Goal: Use online tool/utility: Utilize a website feature to perform a specific function

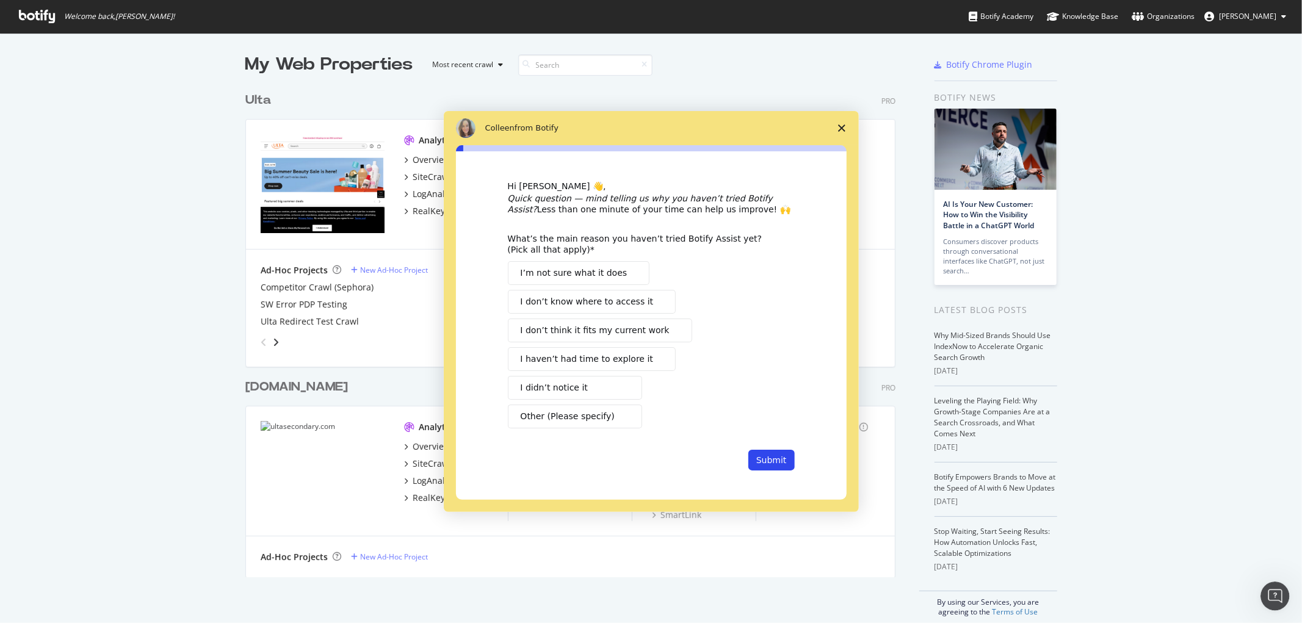
click at [680, 156] on div "Hi [PERSON_NAME] 👋, Quick question — mind telling us why you haven’t tried Boti…" at bounding box center [651, 325] width 391 height 349
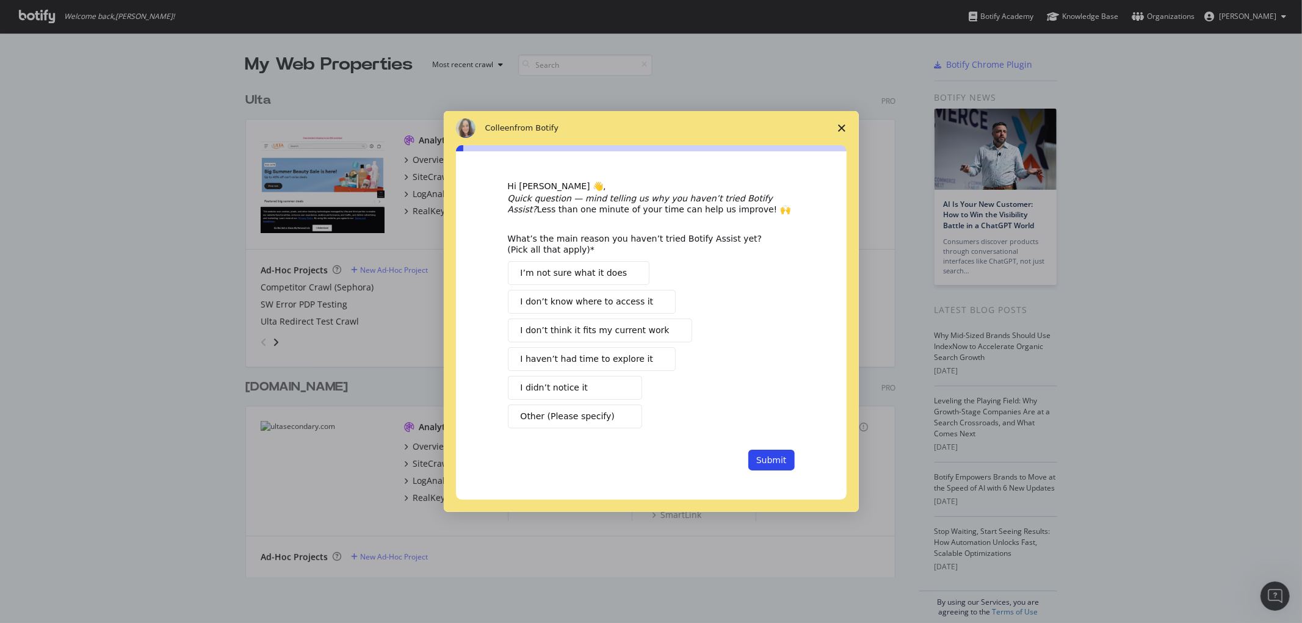
drag, startPoint x: 822, startPoint y: 123, endPoint x: 845, endPoint y: 124, distance: 22.6
click at [833, 123] on div "[PERSON_NAME] from Botify Hi [PERSON_NAME] 👋, Quick question — mind telling us …" at bounding box center [651, 312] width 415 height 402
click at [845, 126] on icon "Close survey" at bounding box center [841, 127] width 7 height 7
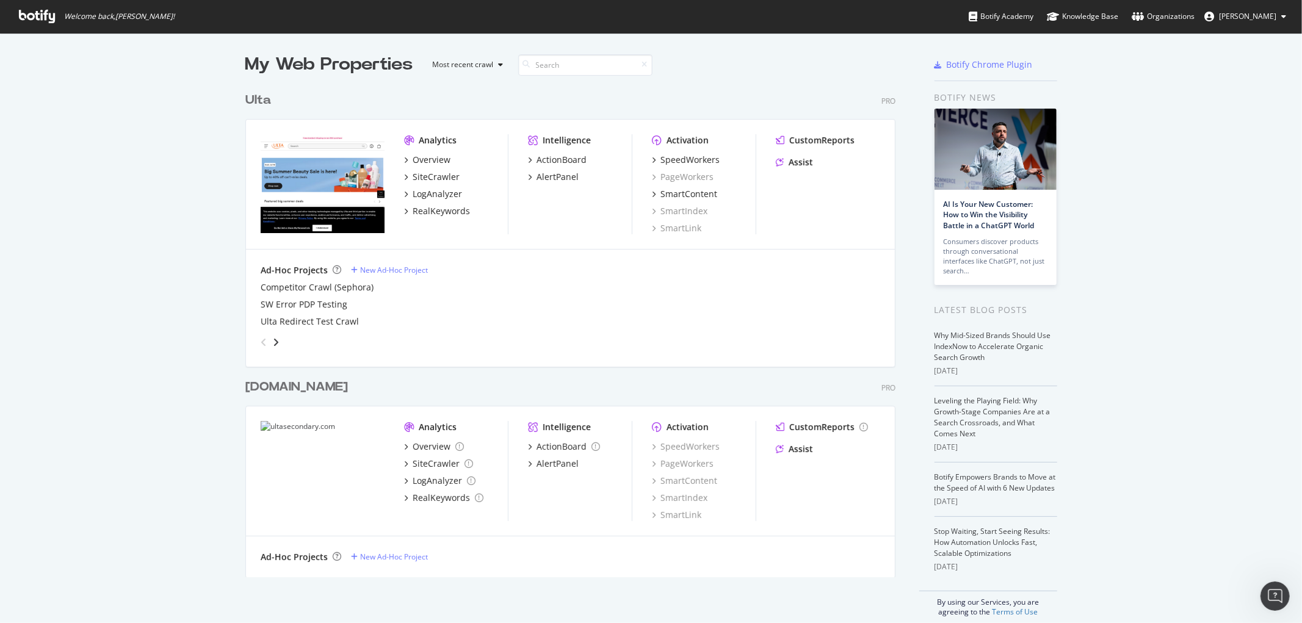
click at [698, 150] on div "Activation SpeedWorkers PageWorkers SmartContent SmartIndex SmartLink" at bounding box center [704, 184] width 104 height 100
click at [693, 157] on div "SpeedWorkers" at bounding box center [689, 160] width 59 height 12
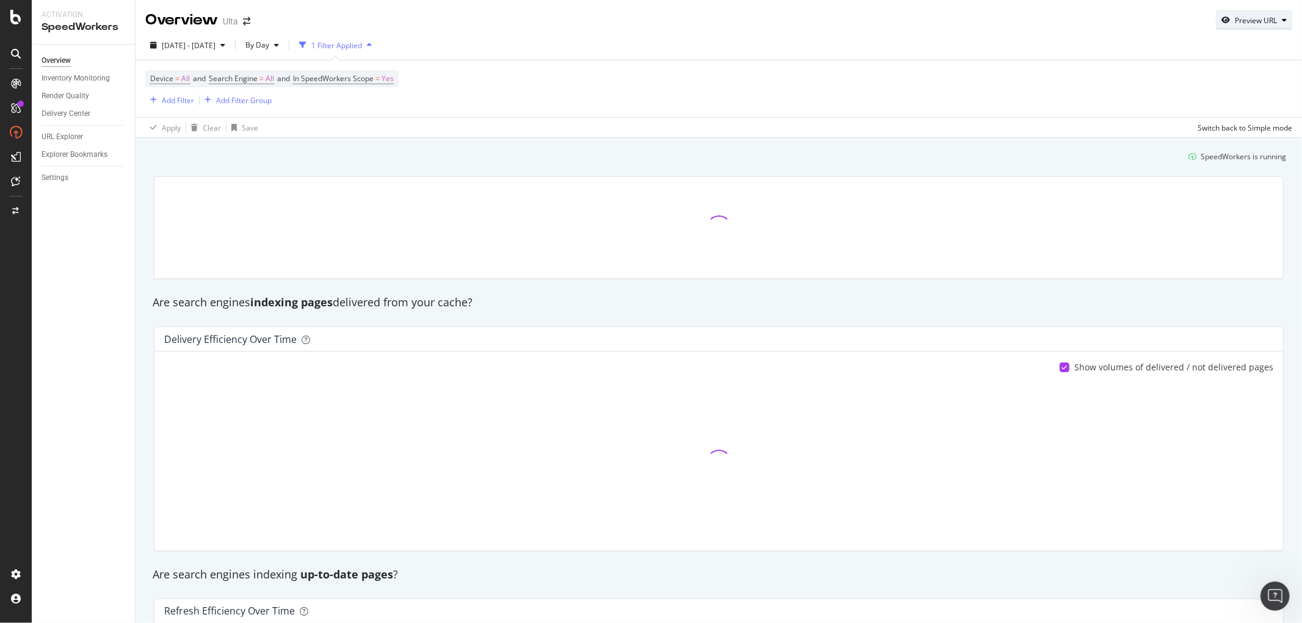
click at [1235, 23] on div "Preview URL" at bounding box center [1256, 20] width 42 height 10
click at [1192, 87] on input "url" at bounding box center [1206, 76] width 133 height 21
paste input "[URL][DOMAIN_NAME]"
type input "[URL][DOMAIN_NAME]"
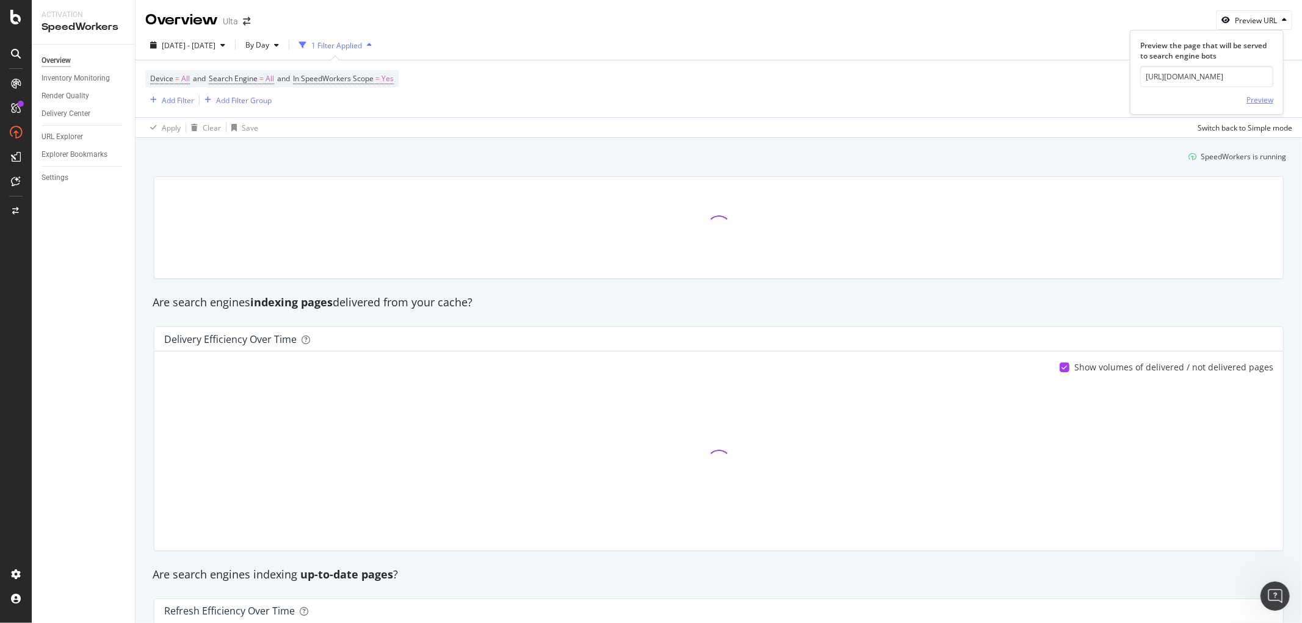
scroll to position [0, 0]
click at [1270, 99] on div "Preview" at bounding box center [1259, 100] width 27 height 10
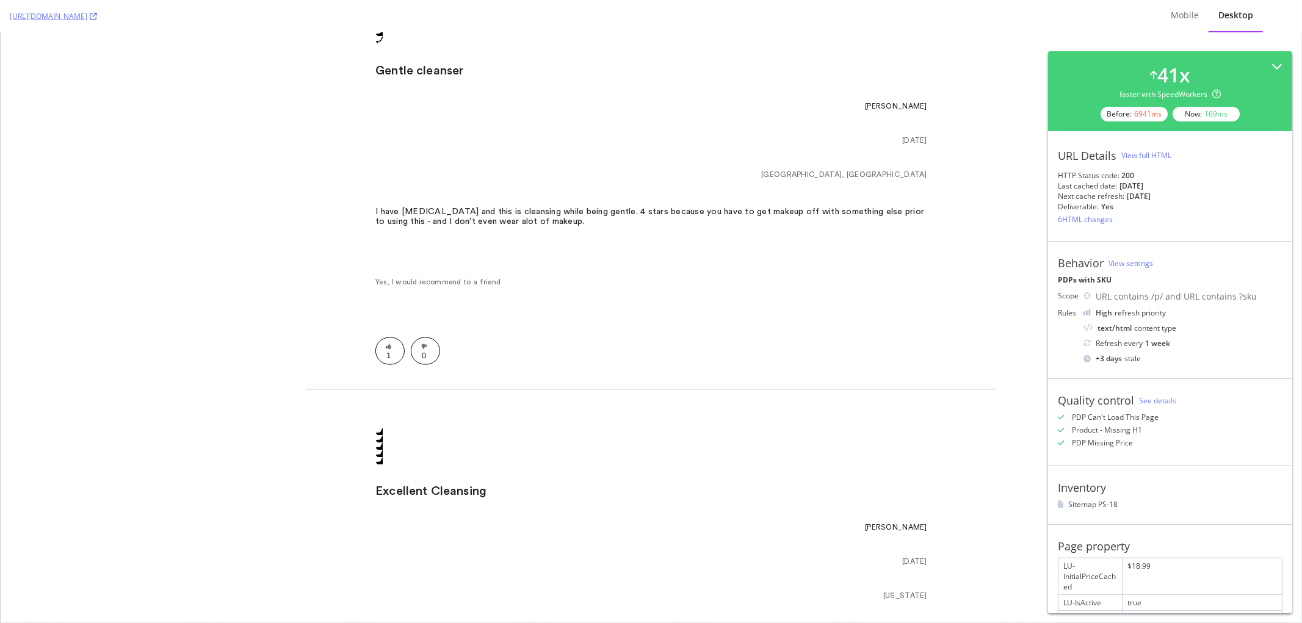
scroll to position [13222, 0]
